Goal: Task Accomplishment & Management: Use online tool/utility

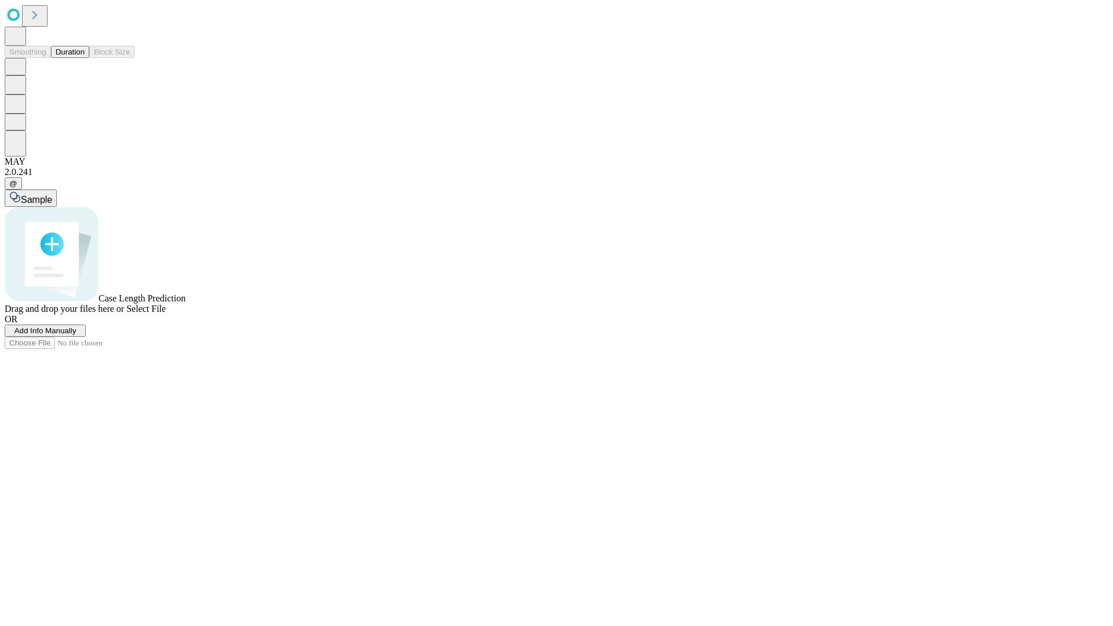
click at [85, 58] on button "Duration" at bounding box center [70, 52] width 38 height 12
click at [77, 335] on span "Add Info Manually" at bounding box center [45, 330] width 62 height 9
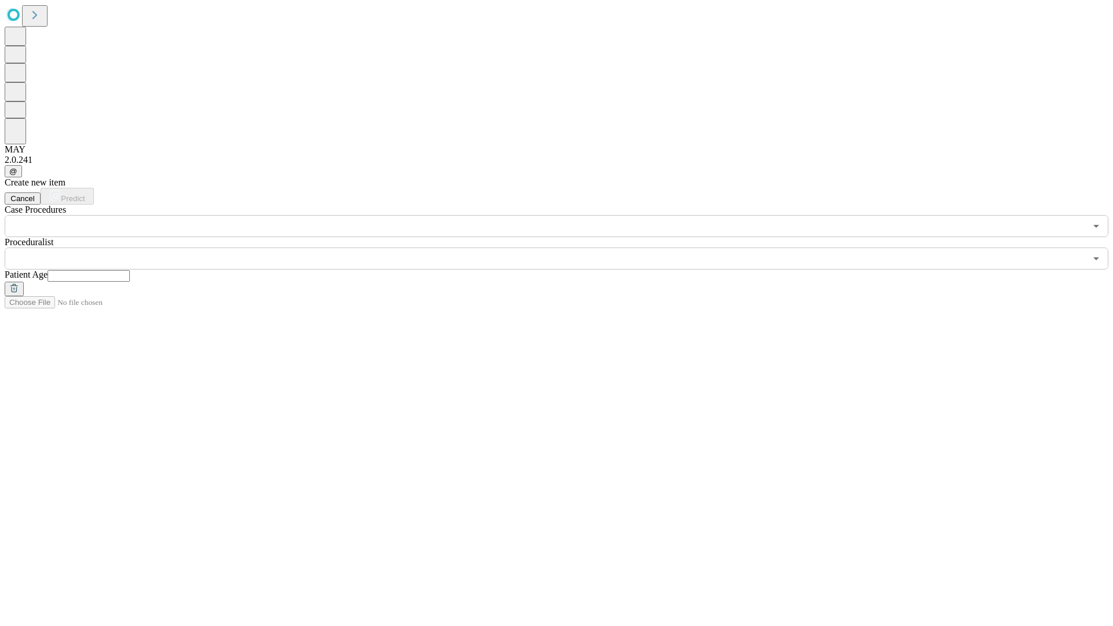
click at [130, 270] on input "text" at bounding box center [89, 276] width 82 height 12
type input "**"
click at [564, 247] on input "text" at bounding box center [545, 258] width 1081 height 22
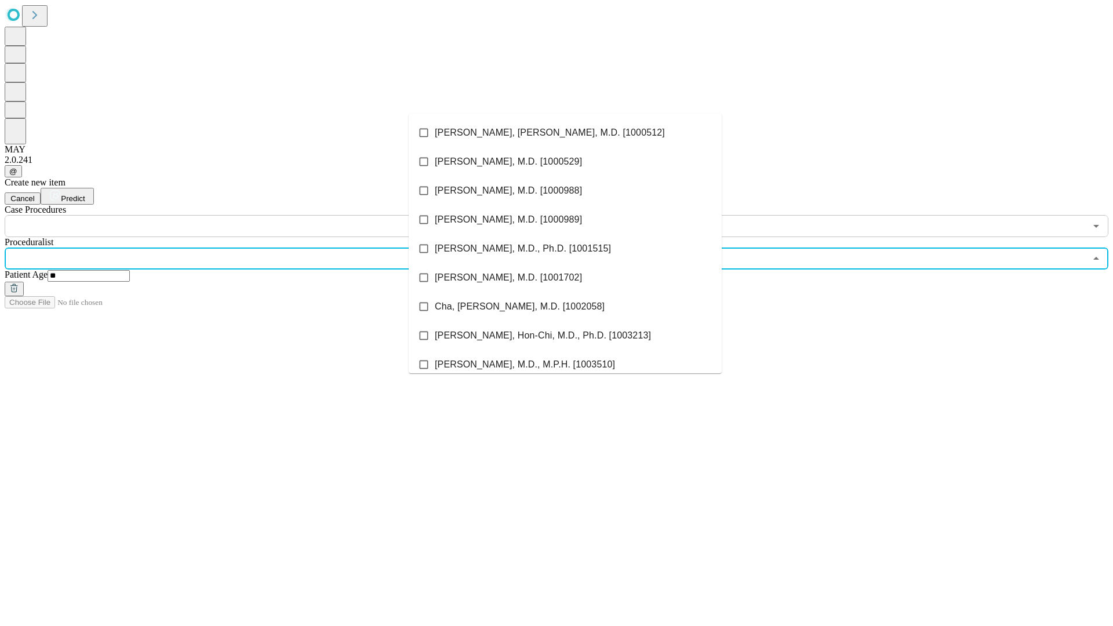
click at [565, 133] on li "[PERSON_NAME], [PERSON_NAME], M.D. [1000512]" at bounding box center [565, 132] width 313 height 29
